Goal: Task Accomplishment & Management: Complete application form

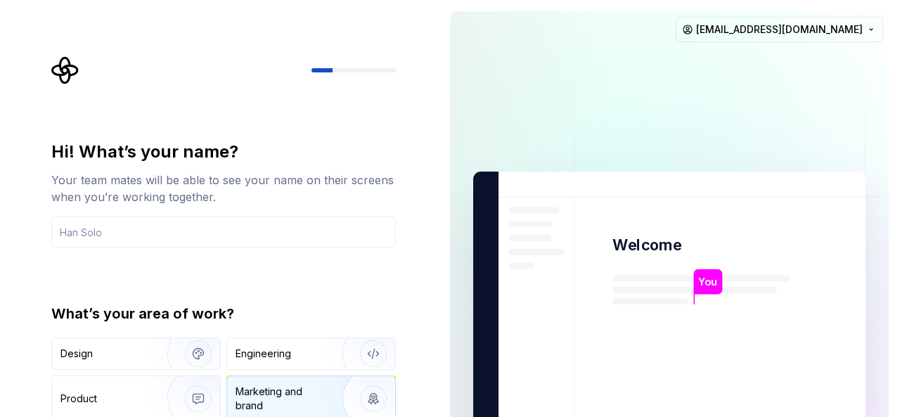
click at [262, 397] on div "Marketing and brand" at bounding box center [283, 399] width 95 height 28
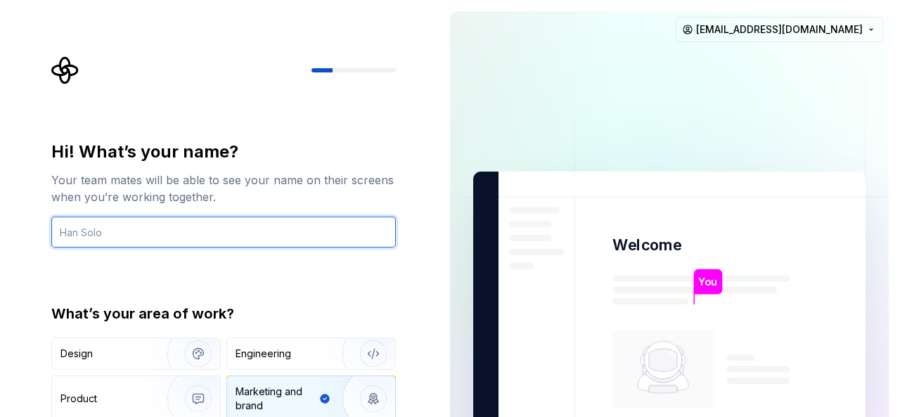
click at [198, 231] on input "text" at bounding box center [223, 232] width 345 height 31
type input "ALI"
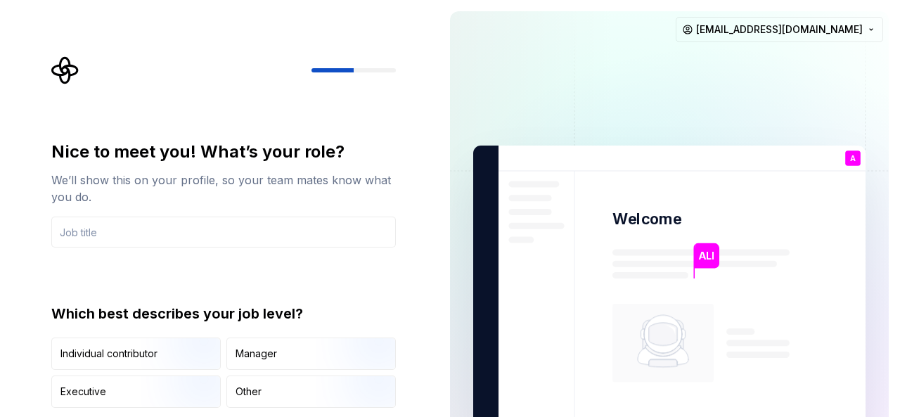
click at [290, 347] on div "Manager" at bounding box center [311, 353] width 168 height 31
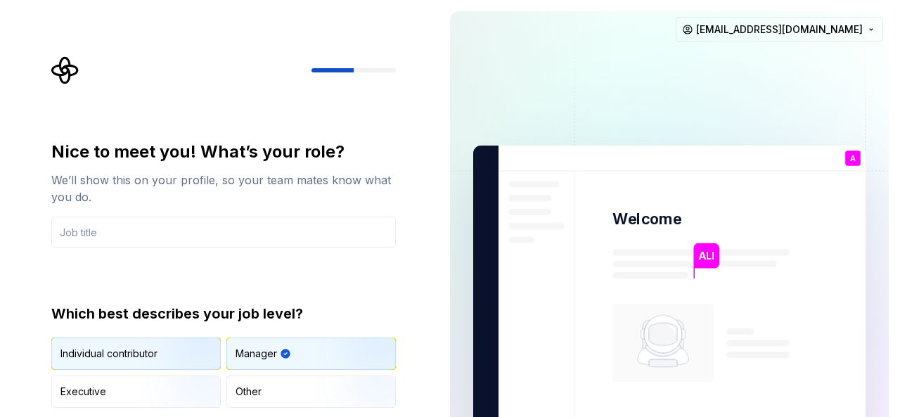
click at [120, 352] on div "Individual contributor" at bounding box center [108, 354] width 97 height 14
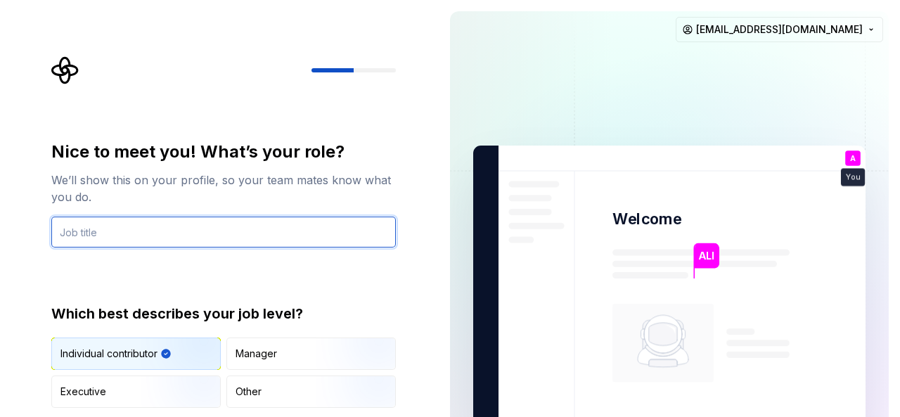
click at [201, 245] on input "text" at bounding box center [223, 232] width 345 height 31
type input "Student"
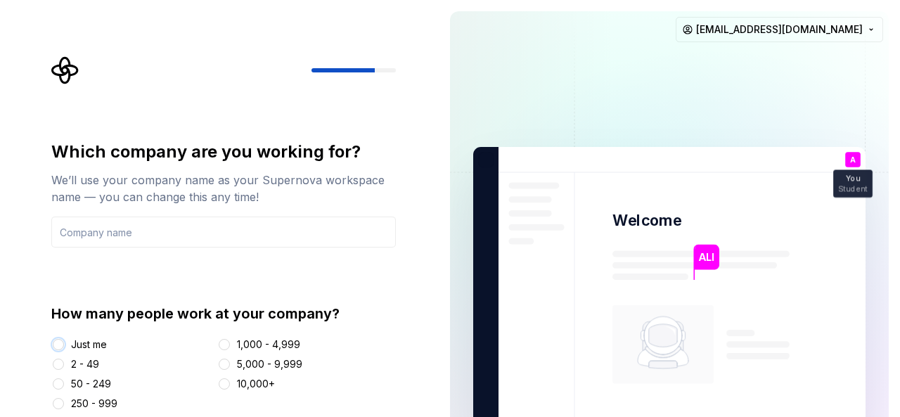
click at [63, 342] on button "Just me" at bounding box center [58, 344] width 11 height 11
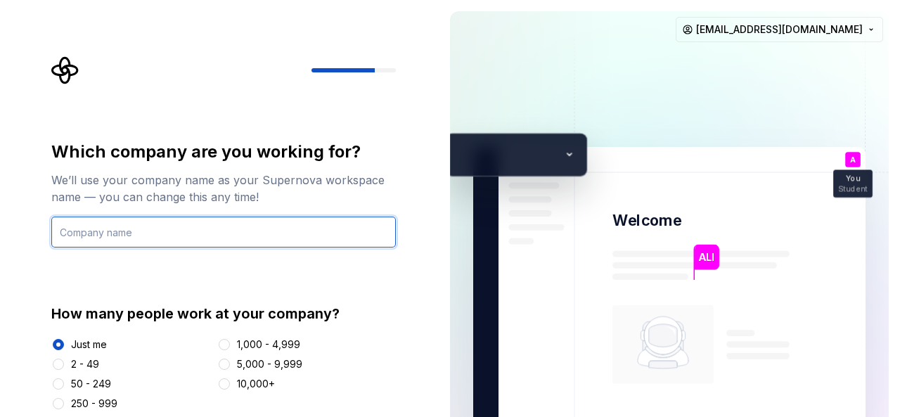
click at [281, 238] on input "text" at bounding box center [223, 232] width 345 height 31
type input ".."
click at [241, 230] on input ".." at bounding box center [223, 232] width 345 height 31
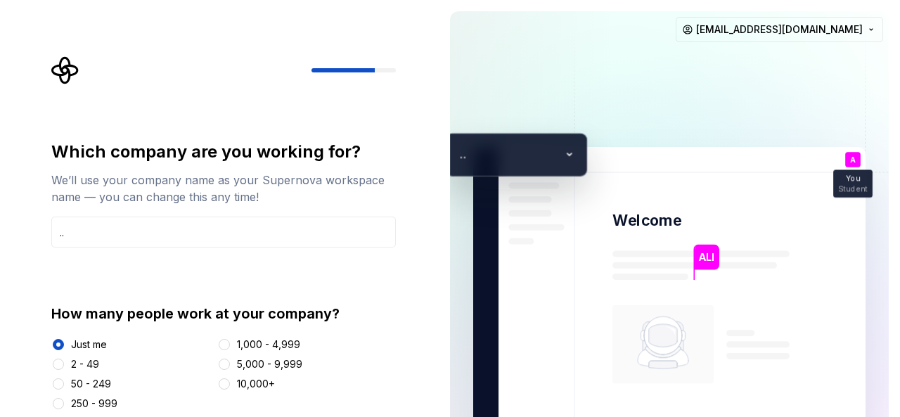
click at [184, 257] on div "Which company are you working for? We’ll use your company name as your Supernov…" at bounding box center [223, 276] width 345 height 270
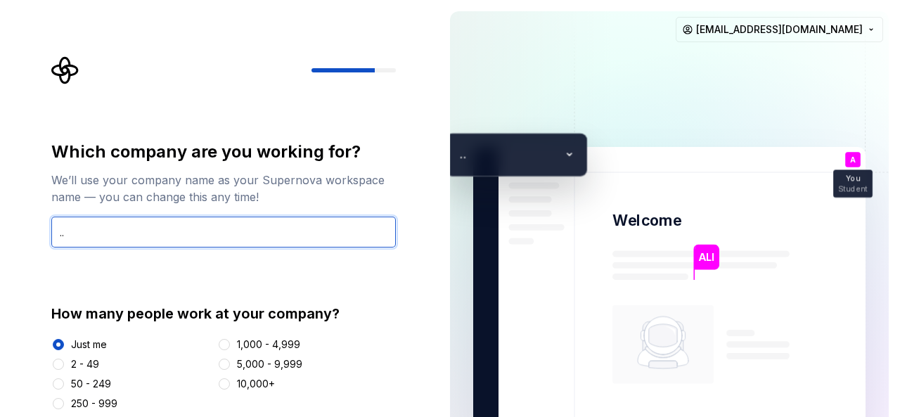
click at [273, 235] on input ".." at bounding box center [223, 232] width 345 height 31
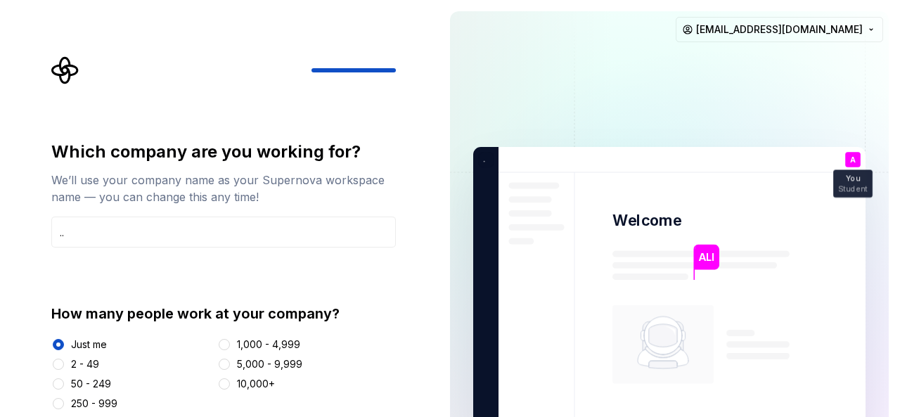
click at [572, 158] on div "[PERSON_NAME] Welcome A You Student T B +3 . . [PERSON_NAME] [PERSON_NAME]" at bounding box center [669, 292] width 392 height 291
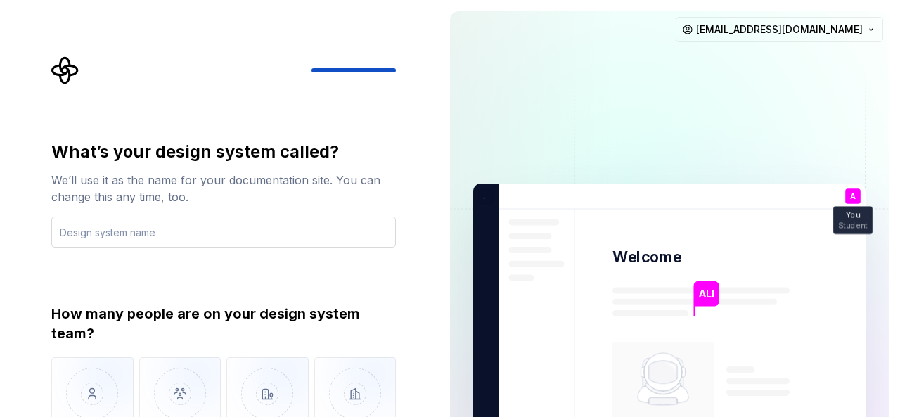
click at [213, 229] on input "text" at bounding box center [223, 232] width 345 height 31
click at [180, 213] on div "What’s your design system called? We’ll use it as the name for your documentati…" at bounding box center [223, 194] width 345 height 107
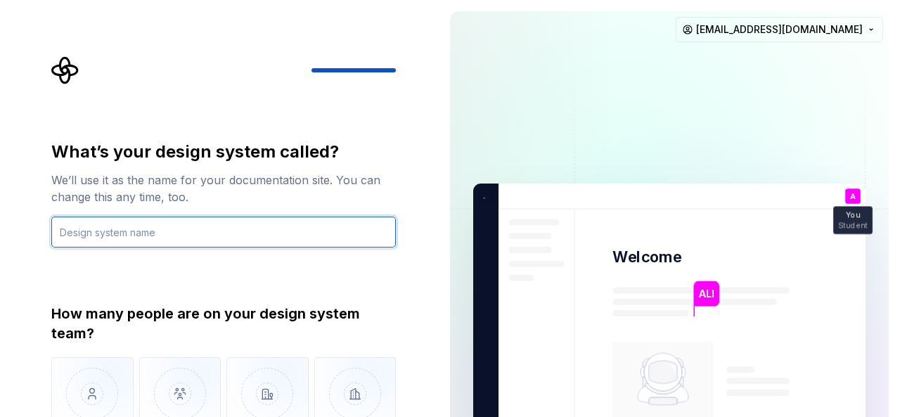
click at [168, 234] on input "text" at bounding box center [223, 232] width 345 height 31
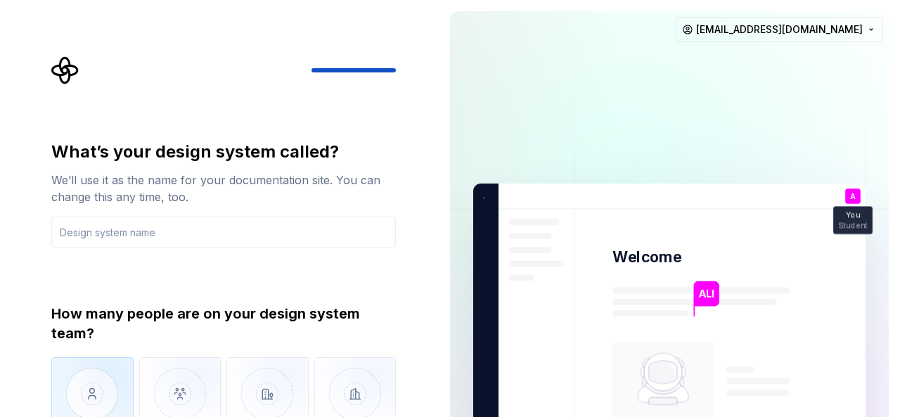
click at [105, 388] on img "button" at bounding box center [92, 404] width 82 height 94
click at [82, 390] on img "button" at bounding box center [92, 404] width 82 height 94
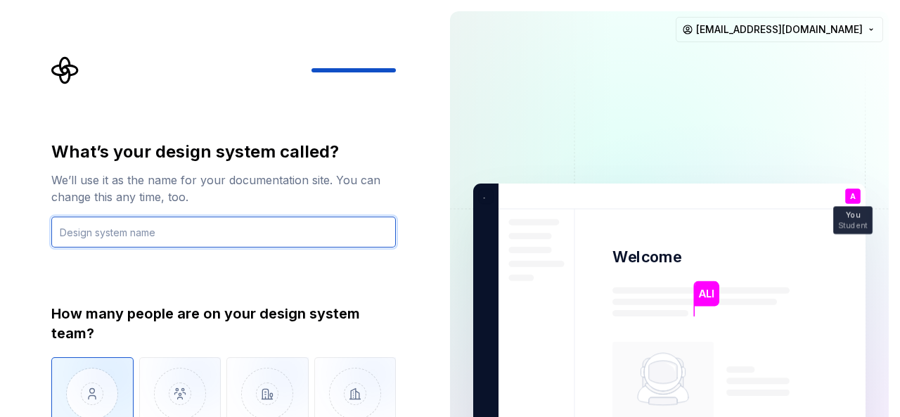
click at [201, 241] on input "text" at bounding box center [223, 232] width 345 height 31
type input ".."
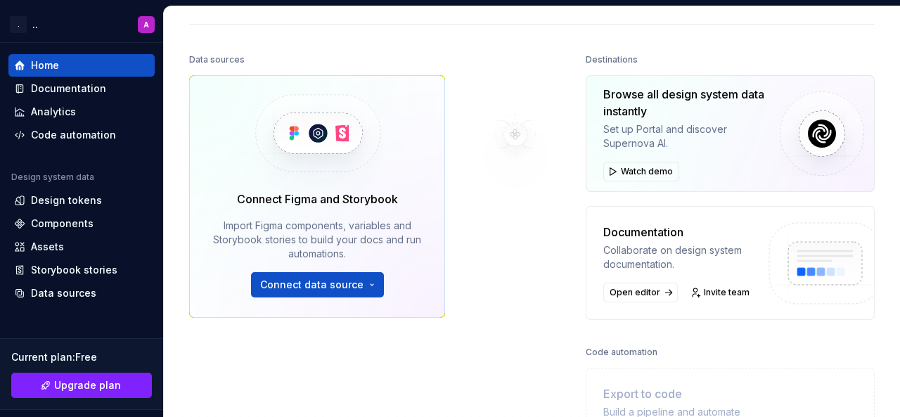
scroll to position [149, 0]
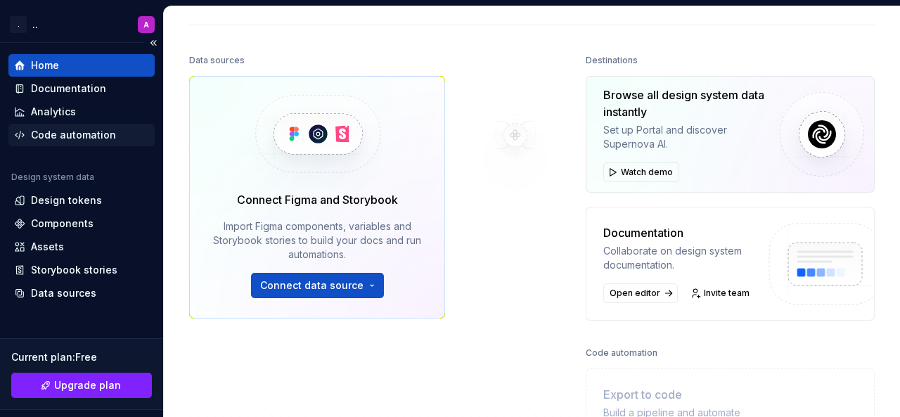
click at [98, 141] on div "Code automation" at bounding box center [81, 135] width 146 height 23
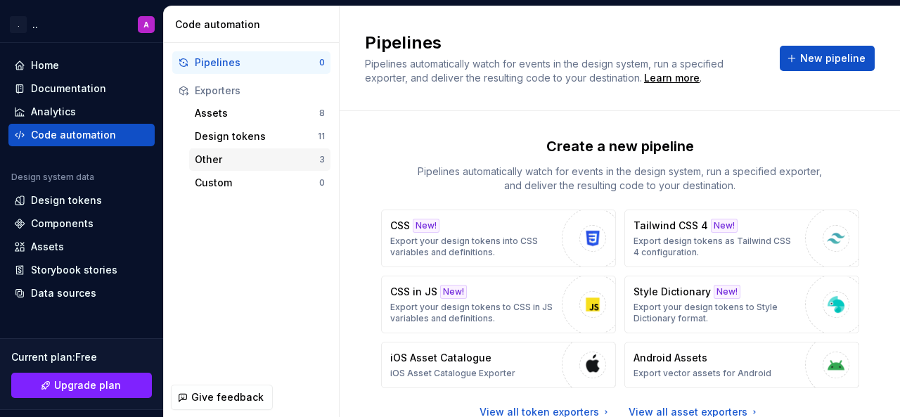
click at [248, 162] on div "Other" at bounding box center [257, 160] width 124 height 14
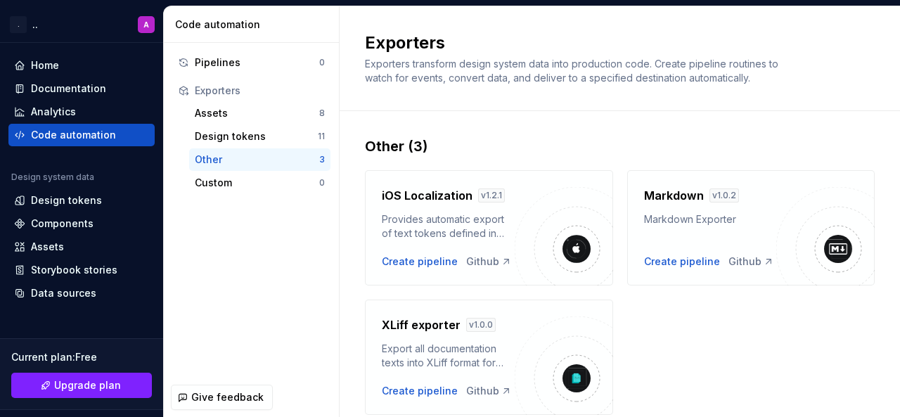
click at [248, 162] on div "Other" at bounding box center [257, 160] width 124 height 14
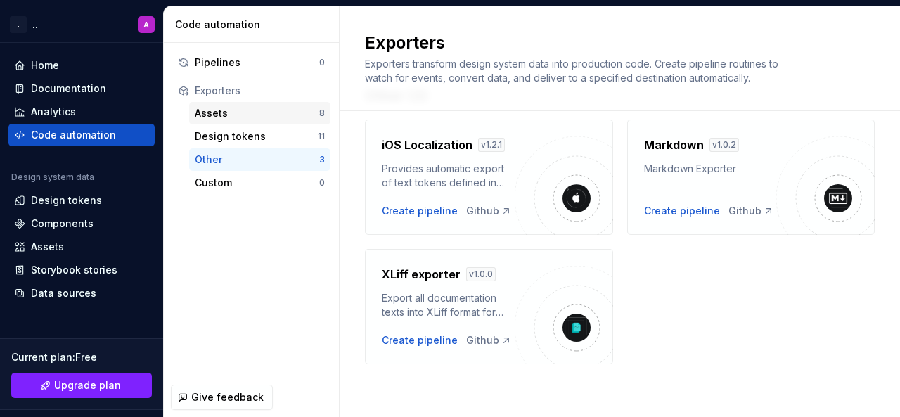
click at [255, 112] on div "Assets" at bounding box center [257, 113] width 124 height 14
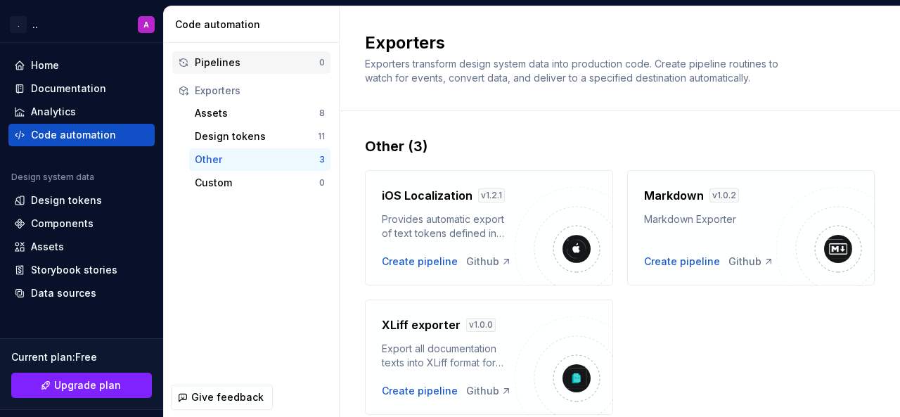
click at [226, 63] on div "Pipelines" at bounding box center [257, 63] width 124 height 14
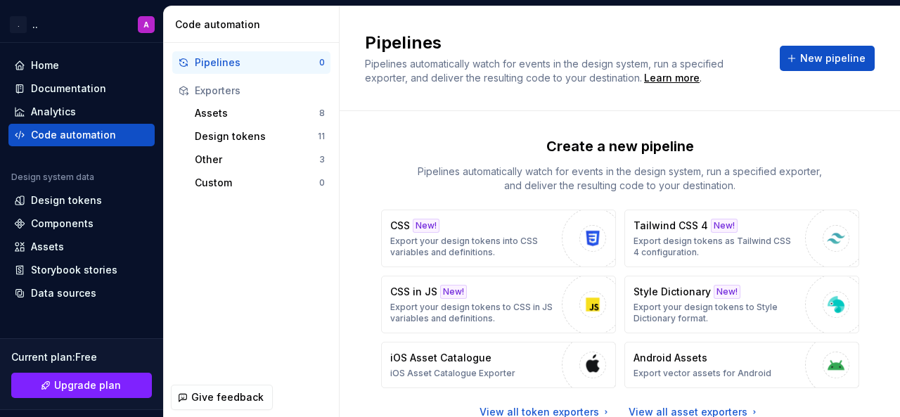
scroll to position [53, 0]
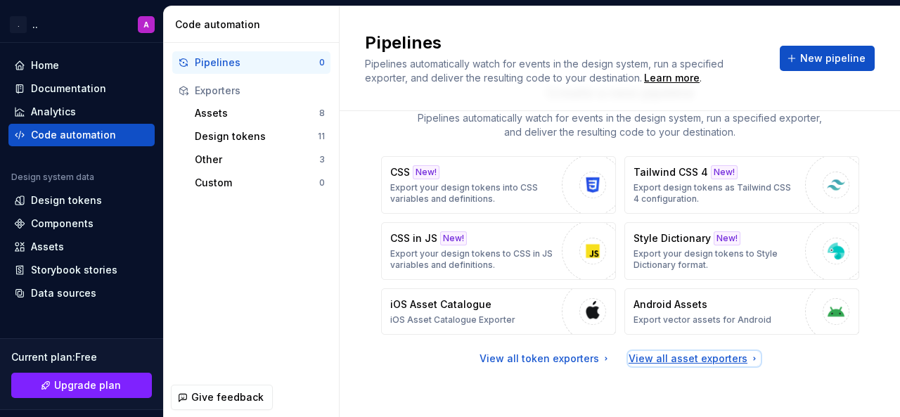
click at [720, 352] on div "View all asset exporters" at bounding box center [695, 359] width 132 height 14
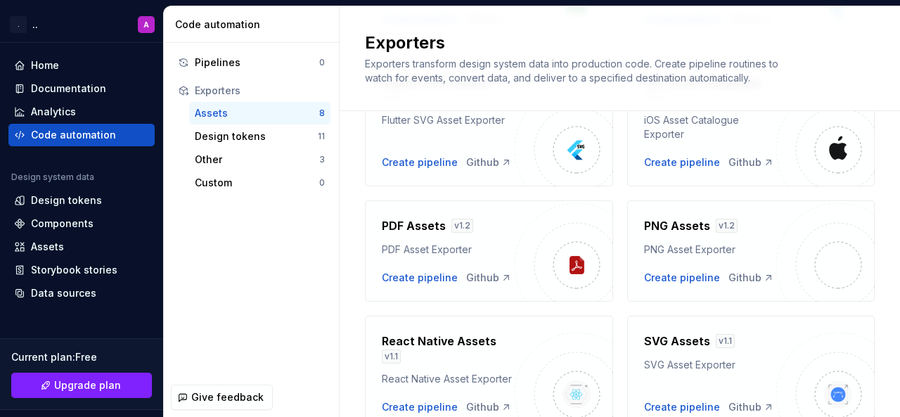
scroll to position [271, 0]
